Goal: Navigation & Orientation: Find specific page/section

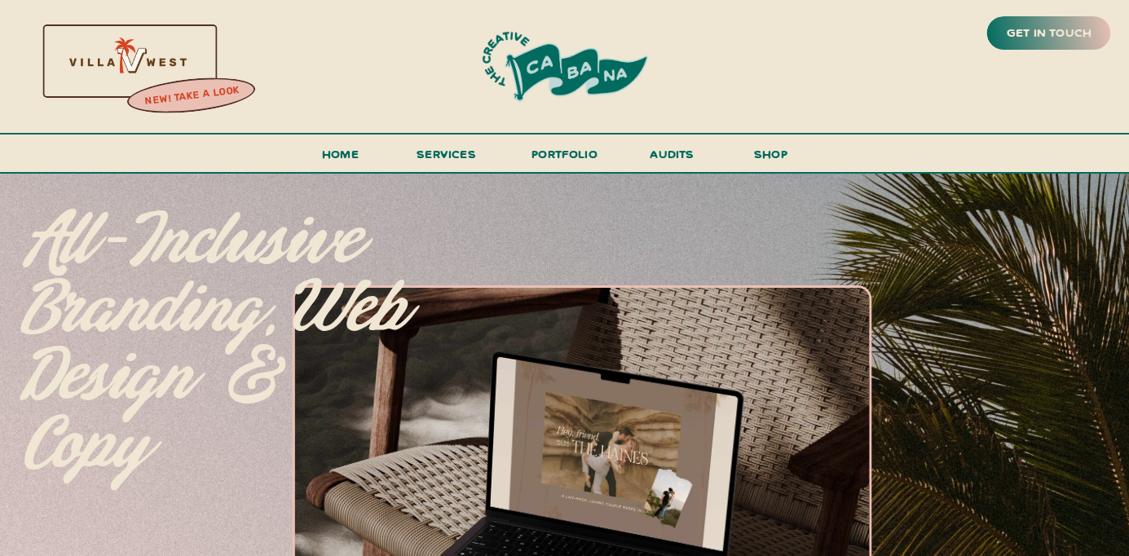
click at [894, 268] on div at bounding box center [563, 518] width 1132 height 692
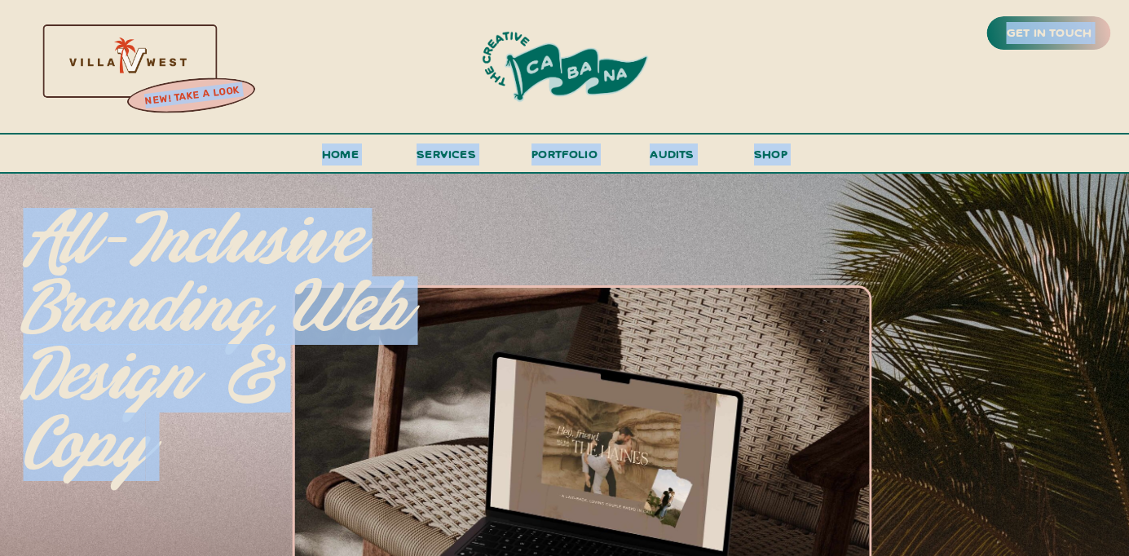
drag, startPoint x: 913, startPoint y: 372, endPoint x: 931, endPoint y: -119, distance: 491.7
click at [464, 148] on span "services" at bounding box center [445, 153] width 59 height 15
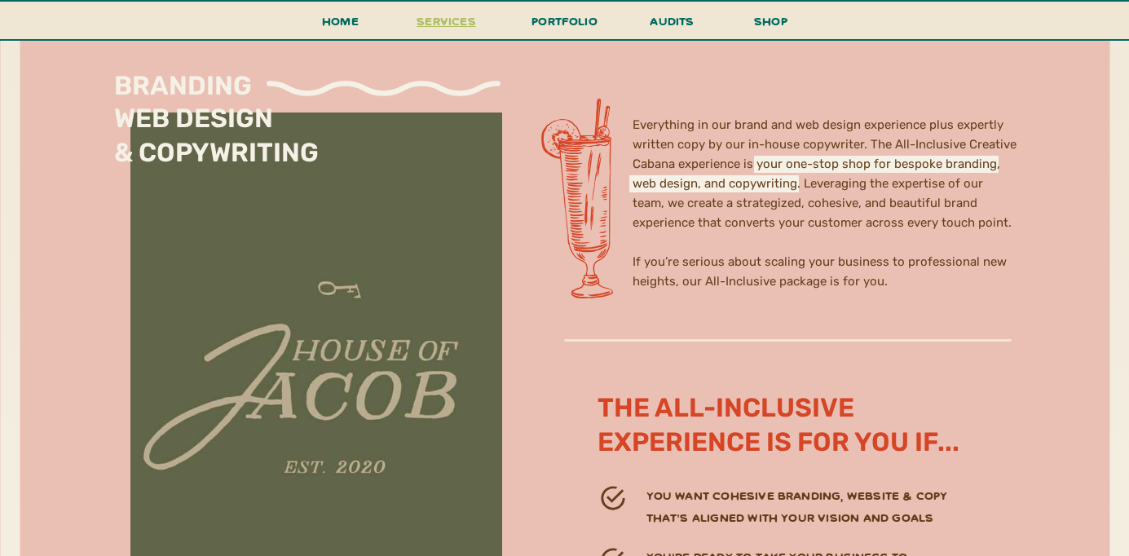
scroll to position [4531, 0]
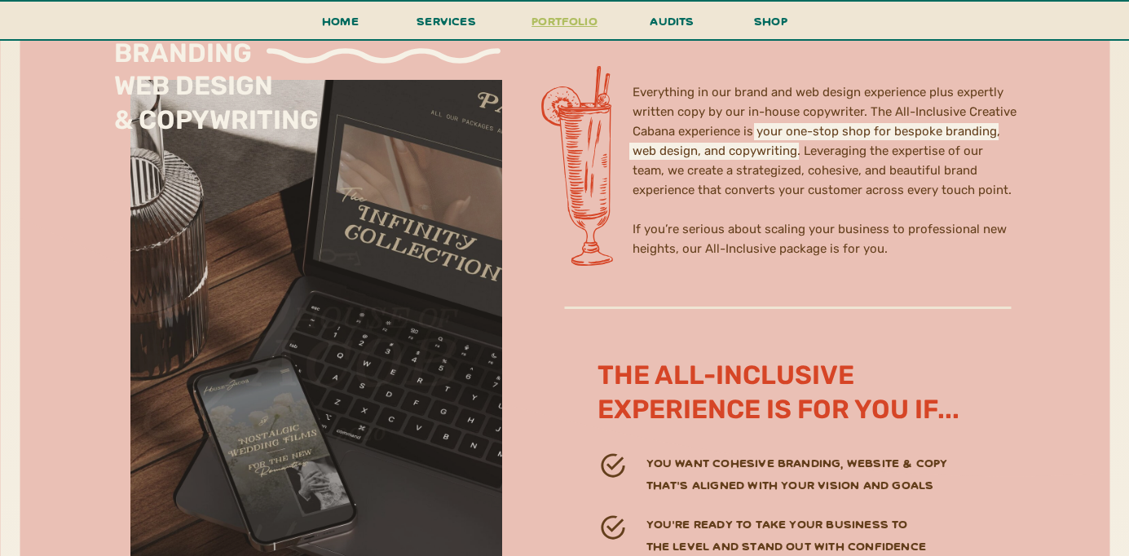
click at [569, 24] on h3 "portfolio" at bounding box center [564, 26] width 77 height 30
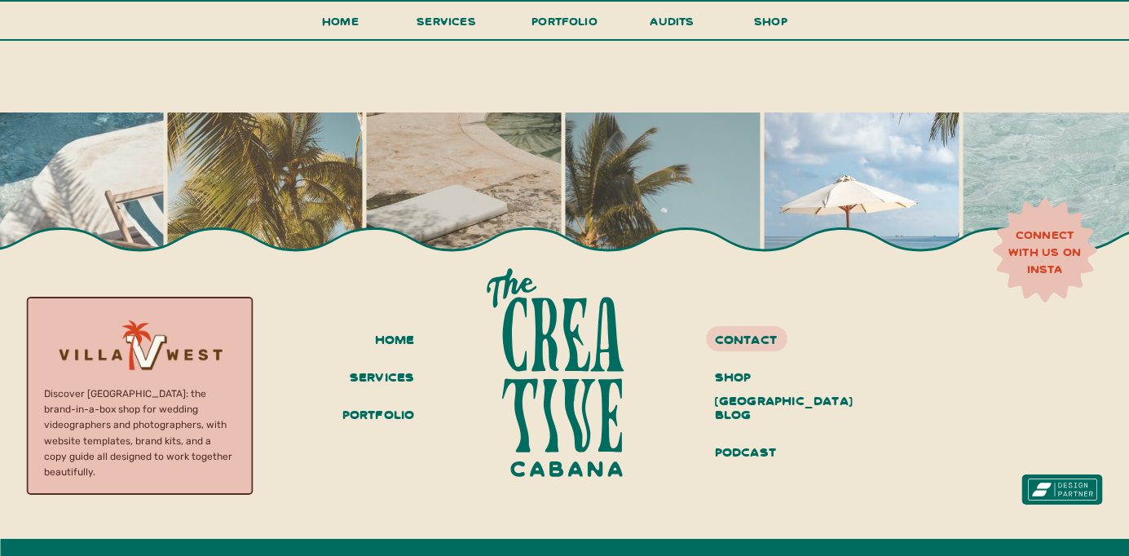
scroll to position [3660, 0]
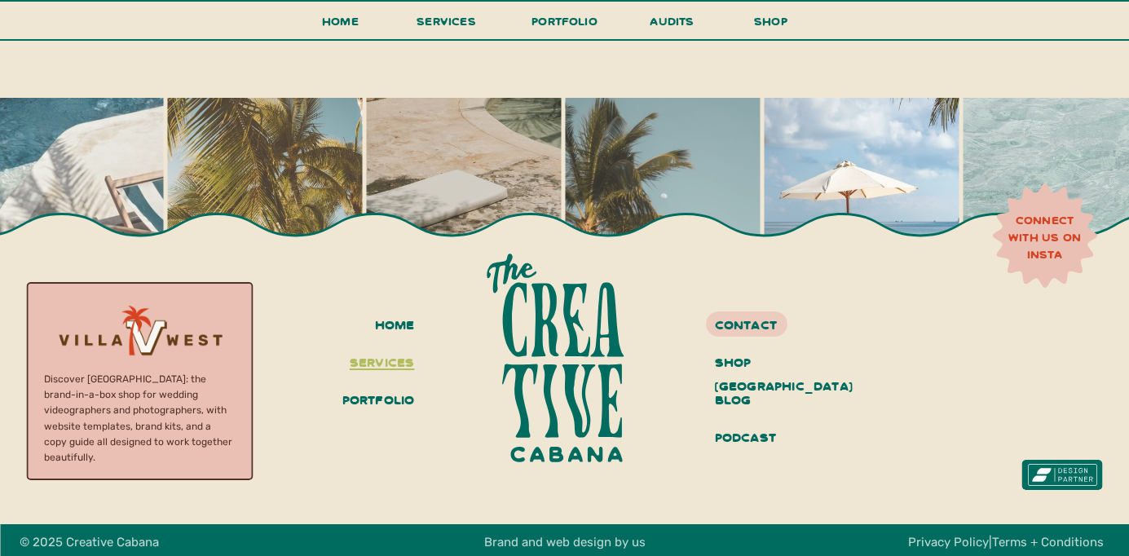
click at [389, 363] on h3 "services" at bounding box center [379, 364] width 71 height 28
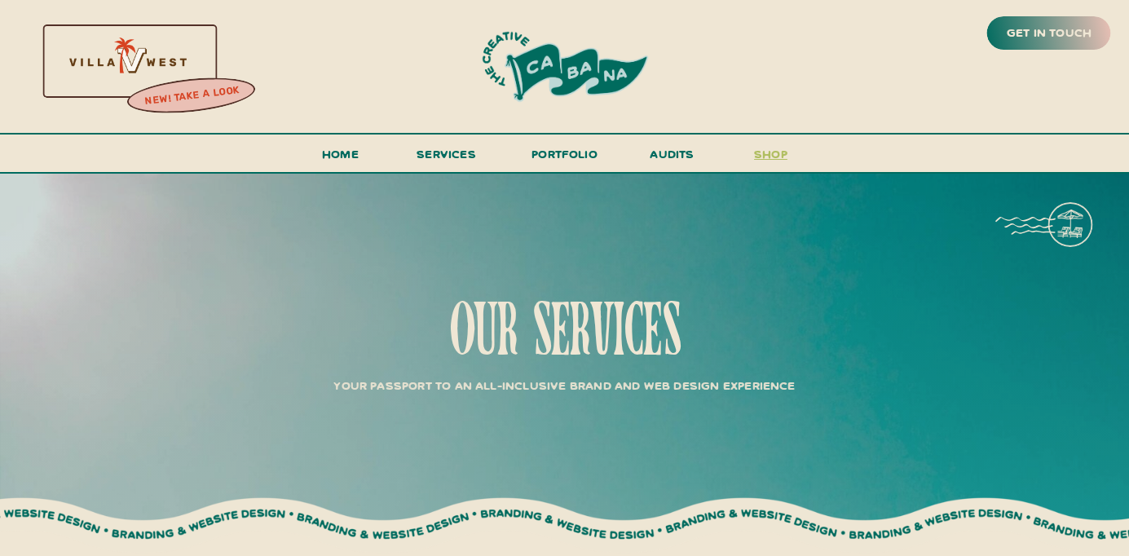
click at [750, 151] on h3 "shop" at bounding box center [771, 157] width 78 height 29
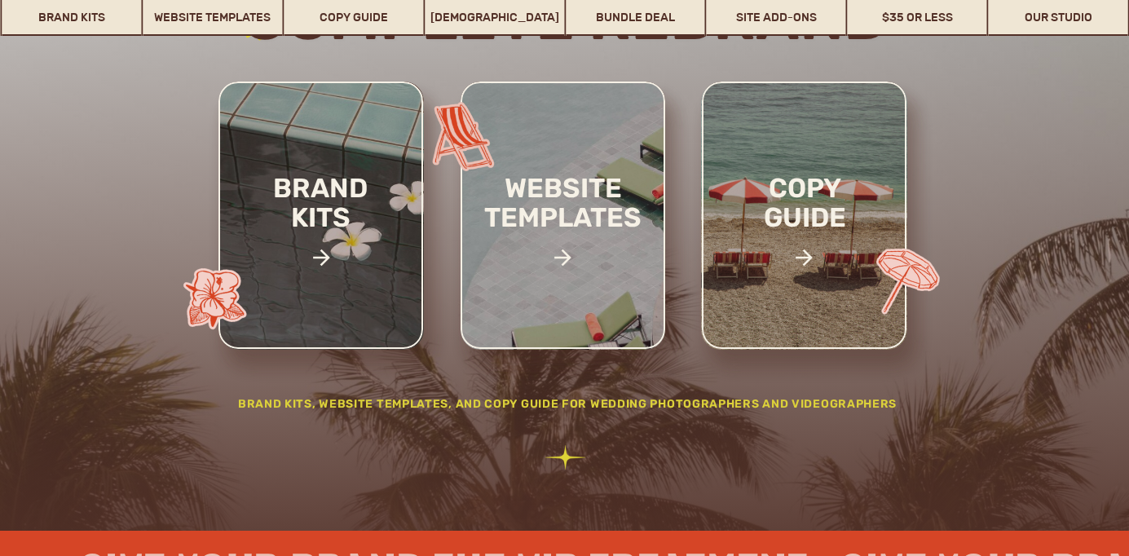
scroll to position [293, 0]
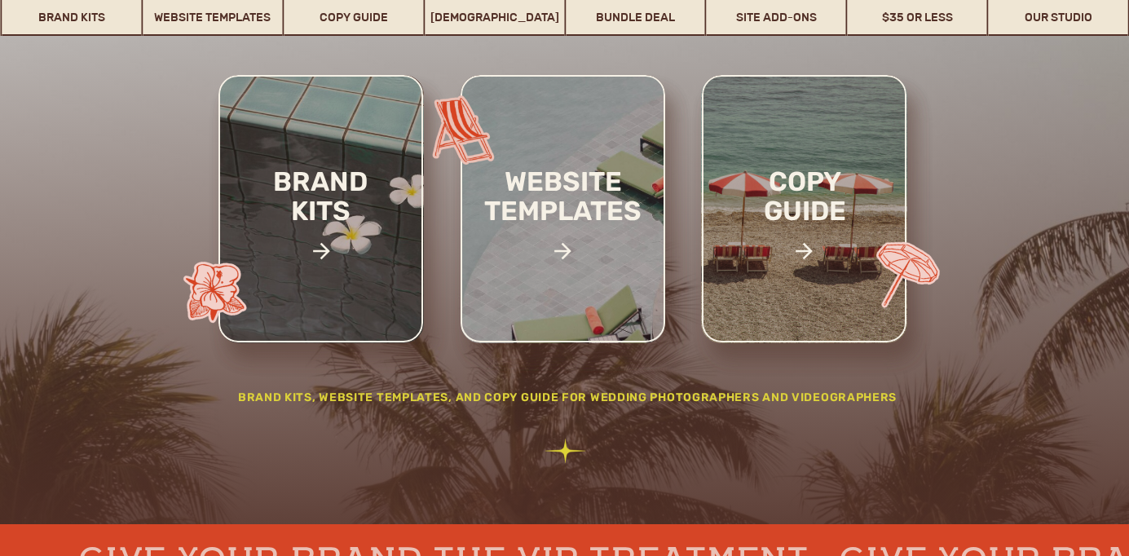
click at [417, 277] on div at bounding box center [320, 208] width 205 height 267
click at [341, 271] on h2 "brand kits" at bounding box center [321, 223] width 138 height 113
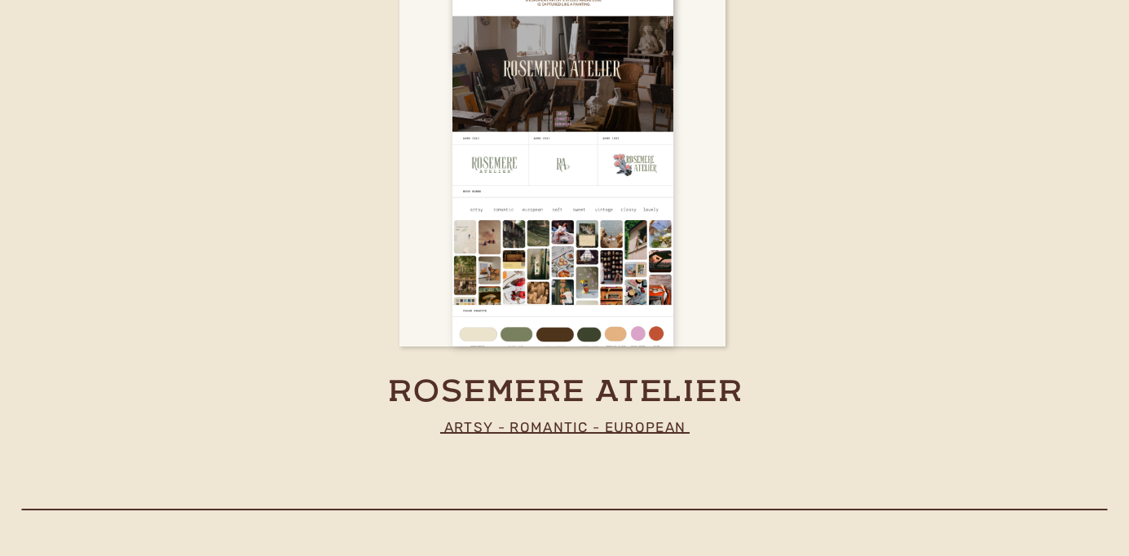
scroll to position [5099, 0]
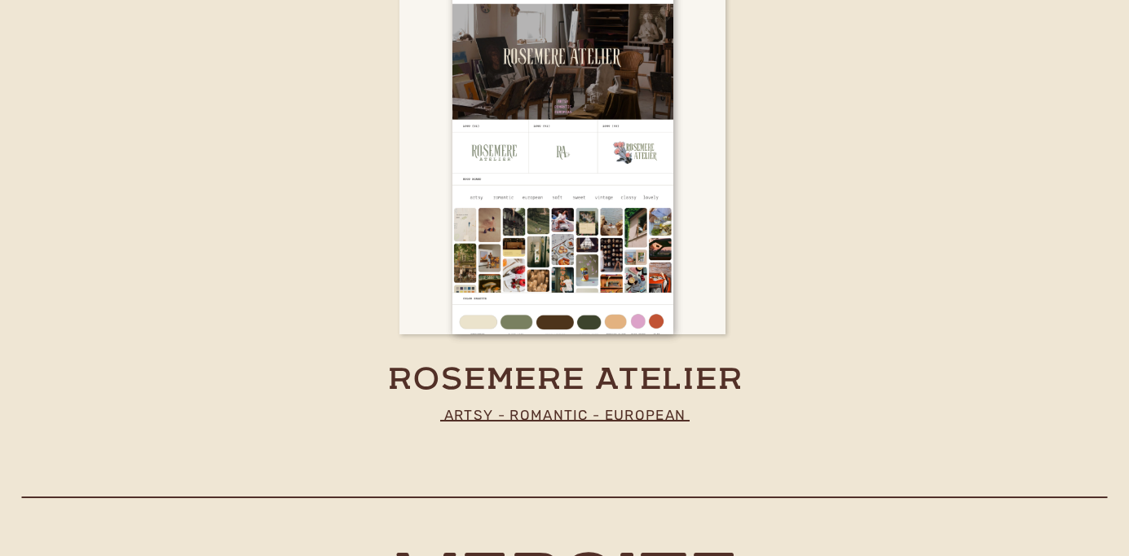
click at [503, 403] on p "artsy - romantic - european" at bounding box center [565, 415] width 325 height 24
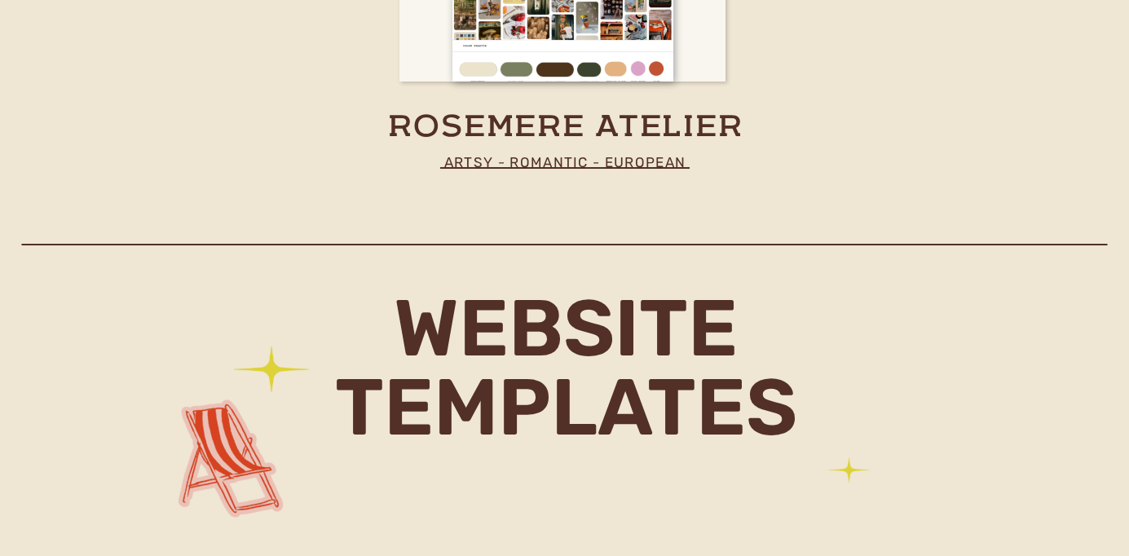
scroll to position [5359, 0]
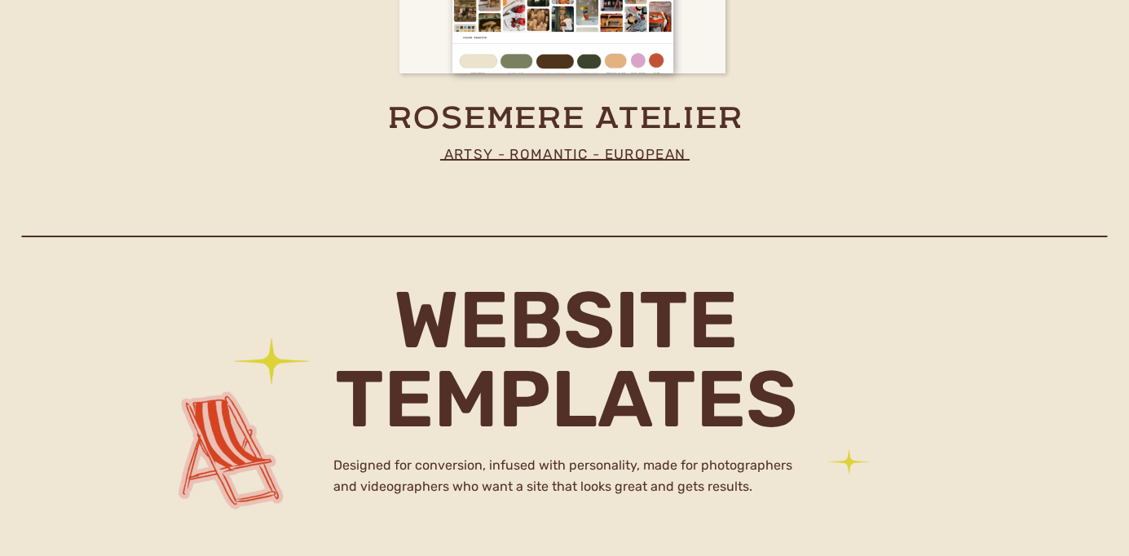
click at [579, 147] on p "artsy - romantic - european" at bounding box center [565, 154] width 325 height 24
click at [587, 82] on div at bounding box center [377, 199] width 443 height 259
click at [583, 156] on p "artsy - romantic - european" at bounding box center [565, 154] width 325 height 24
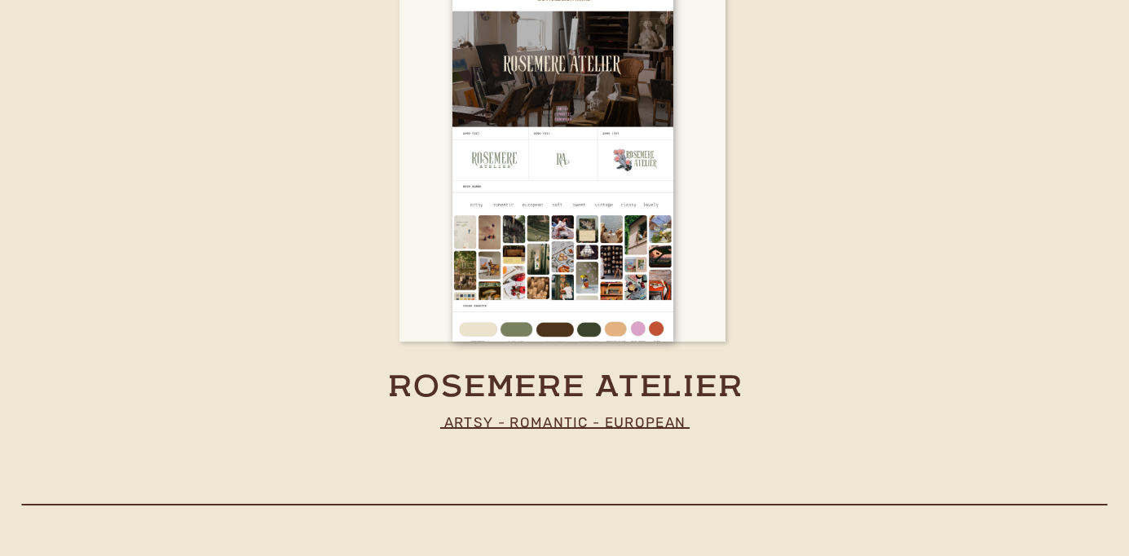
scroll to position [5066, 0]
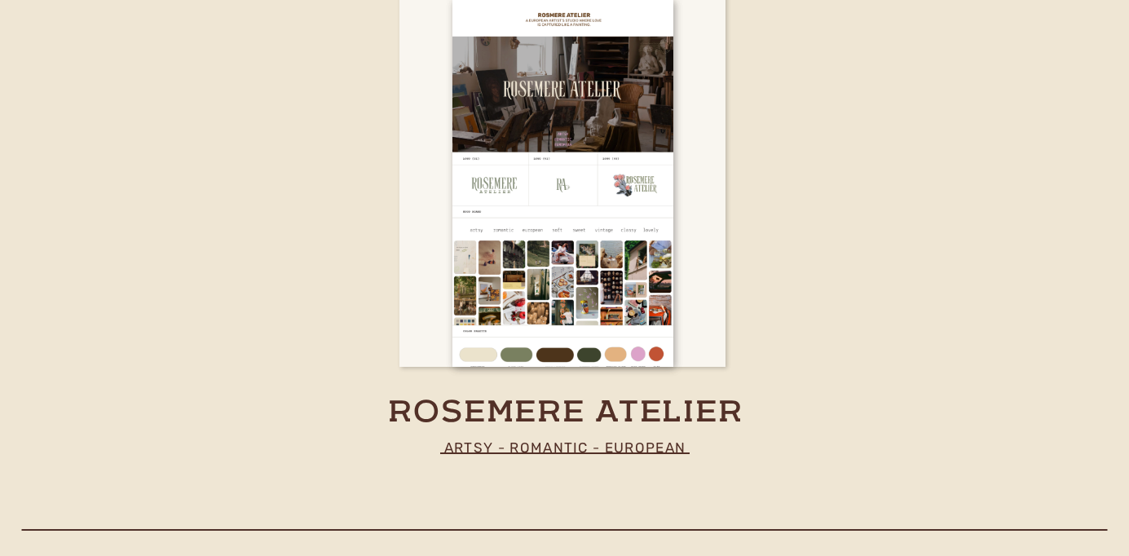
click at [583, 156] on div at bounding box center [562, 183] width 221 height 367
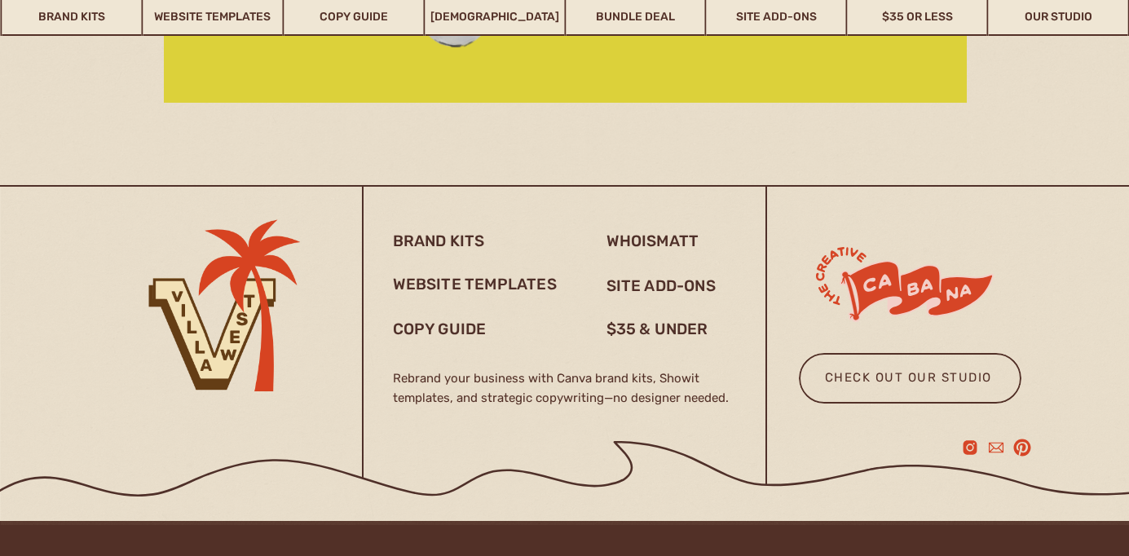
scroll to position [5673, 0]
